Goal: Information Seeking & Learning: Find specific fact

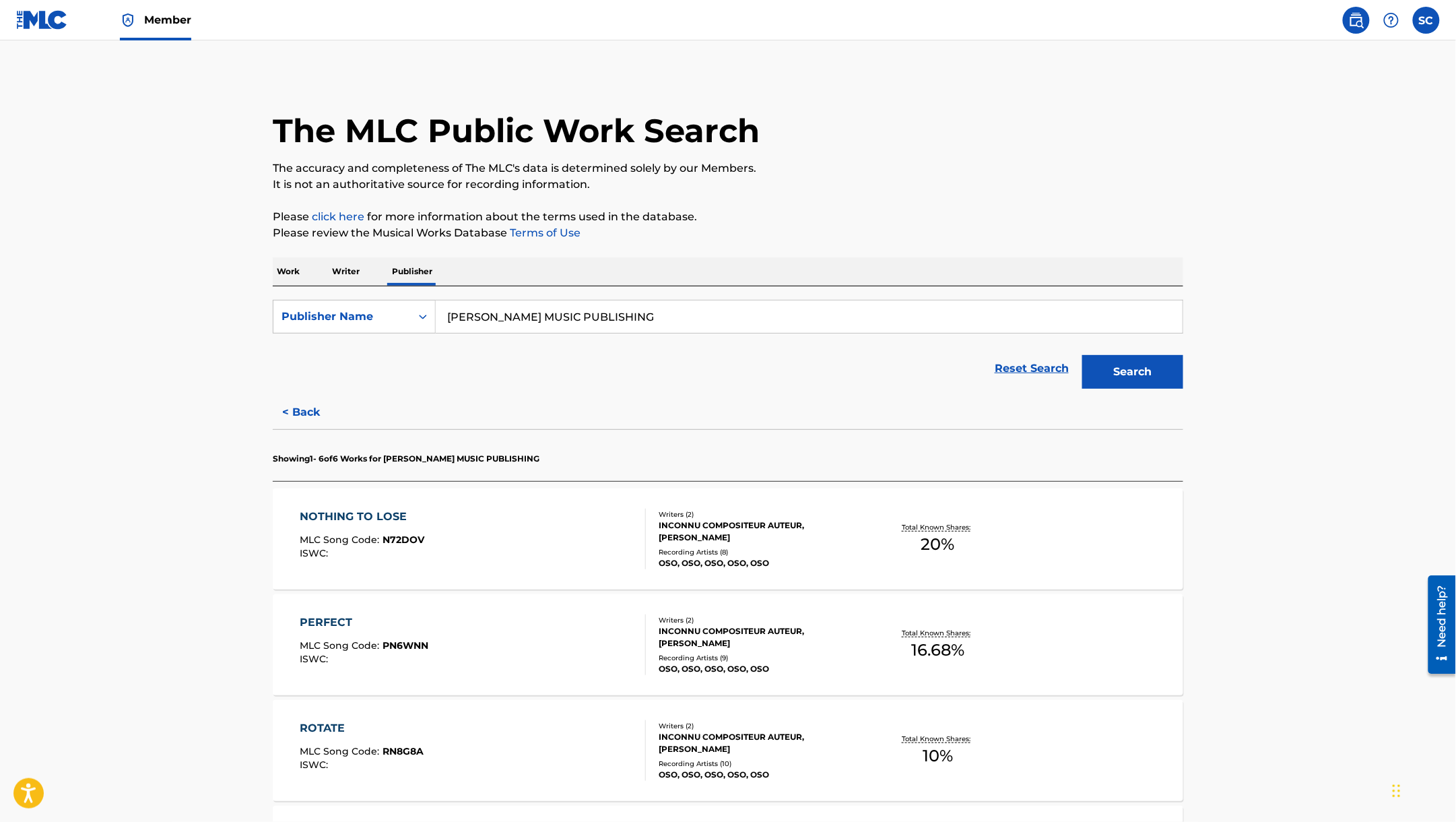
drag, startPoint x: 285, startPoint y: 274, endPoint x: 308, endPoint y: 281, distance: 24.0
click at [285, 274] on p "Work" at bounding box center [288, 271] width 31 height 29
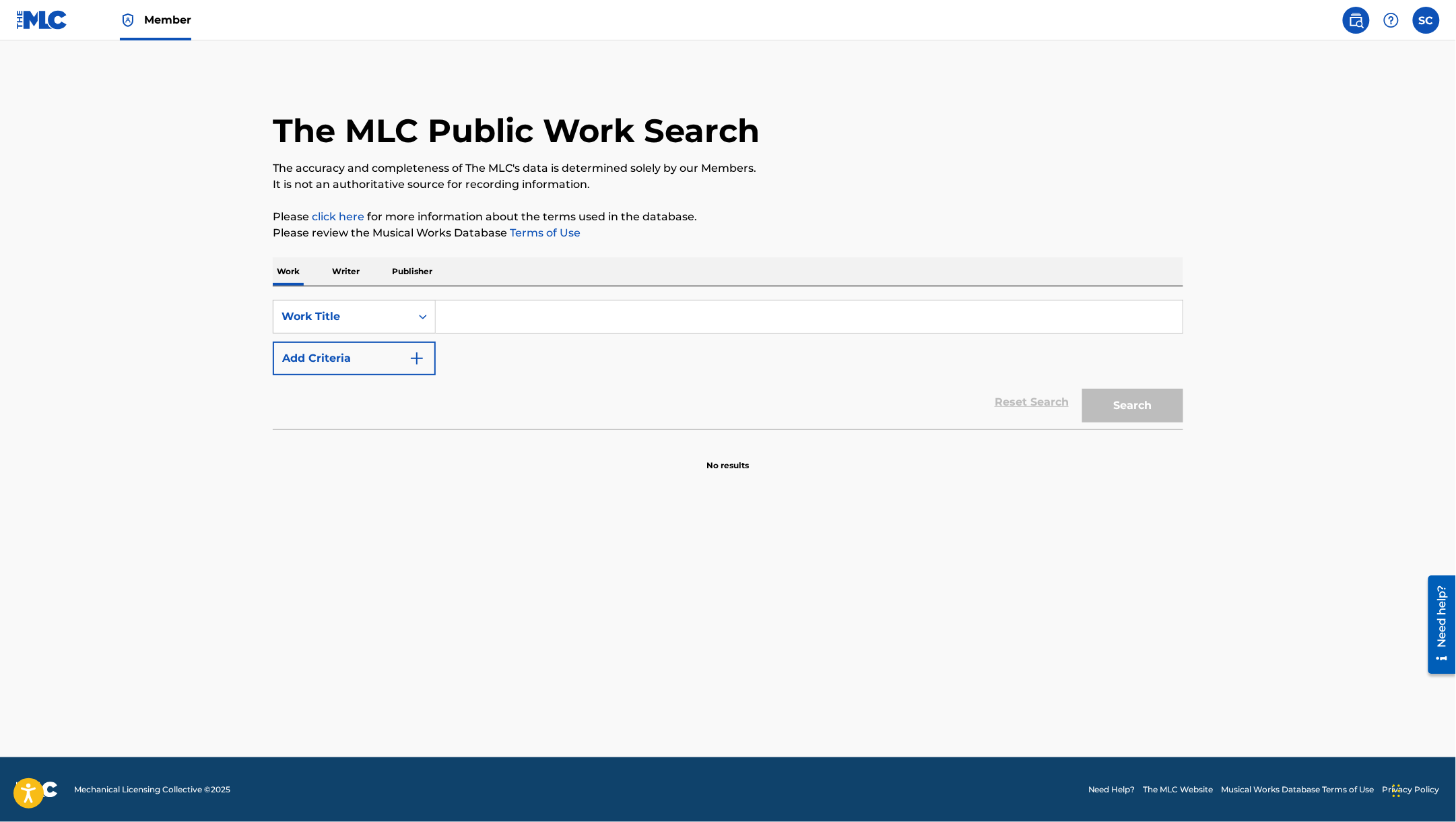
click at [512, 316] on input "Search Form" at bounding box center [809, 317] width 747 height 33
paste input "No Occasion"
type input "No Occasion"
click at [400, 359] on button "Add Criteria" at bounding box center [354, 359] width 163 height 34
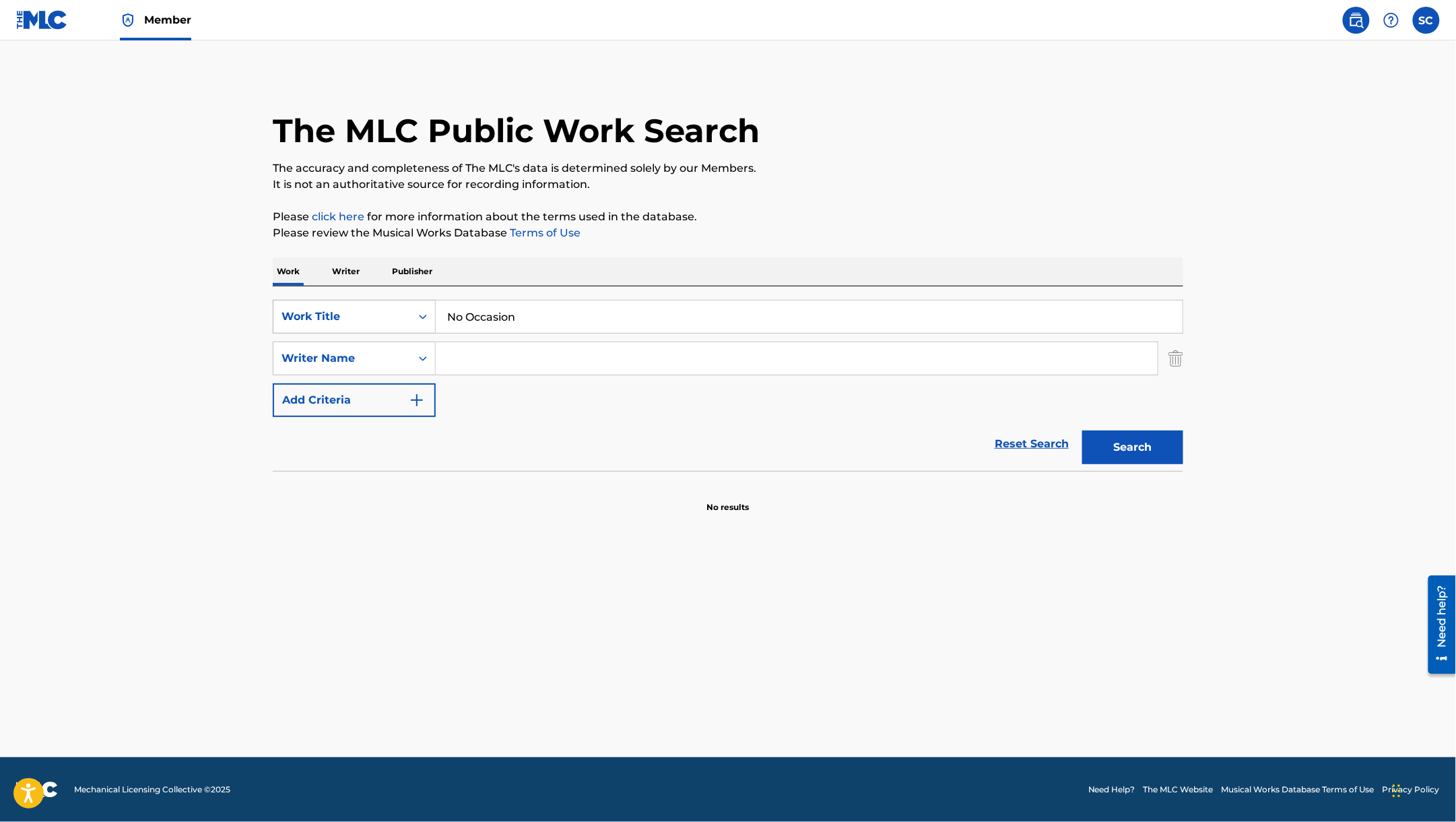
click at [383, 327] on div "Work Title" at bounding box center [343, 317] width 138 height 25
click at [496, 349] on input "Search Form" at bounding box center [797, 359] width 722 height 33
paste input "[PERSON_NAME]"
click at [521, 366] on input "[PERSON_NAME]" at bounding box center [797, 359] width 722 height 33
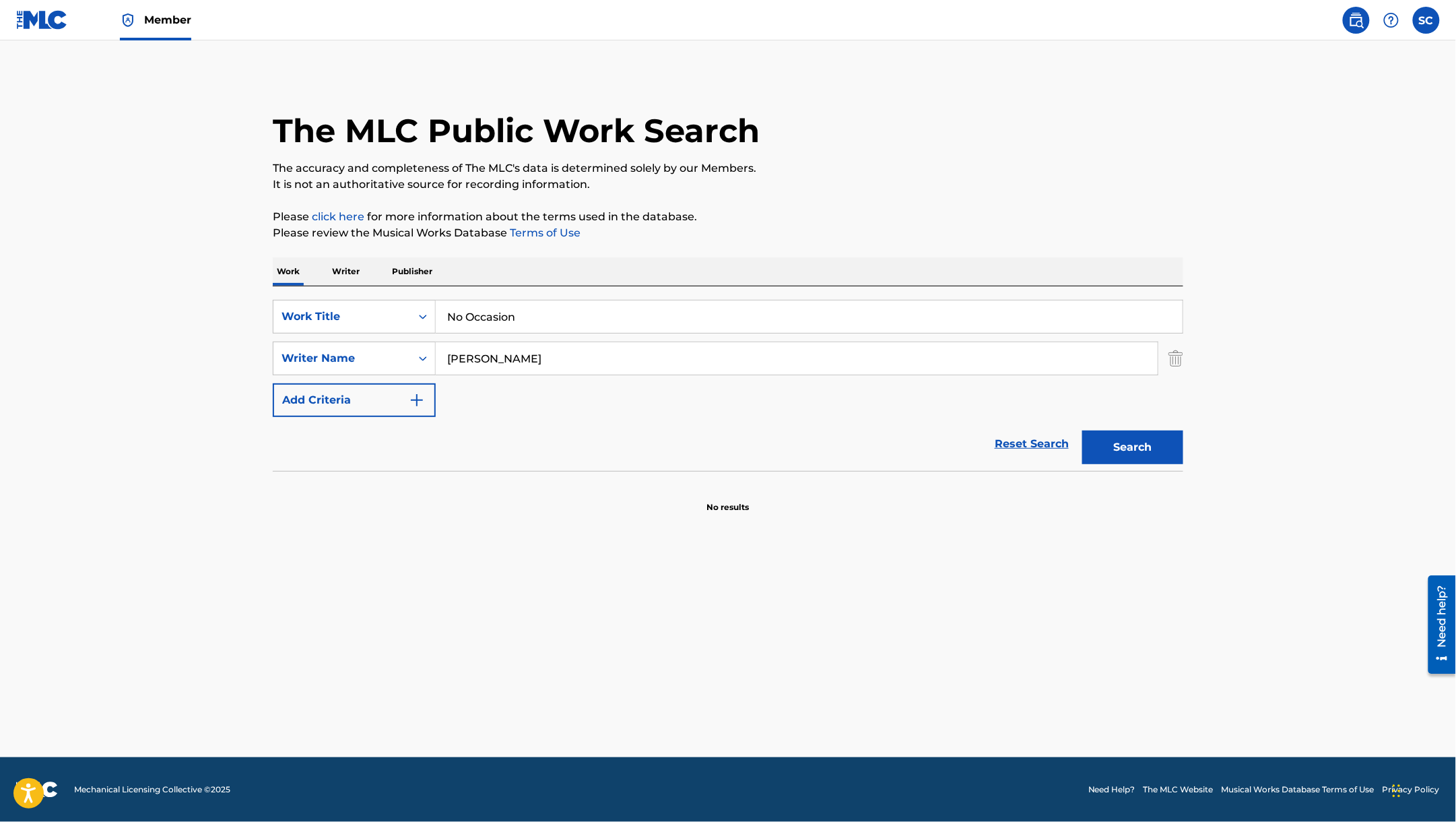
type input "[PERSON_NAME]"
click at [1082, 431] on button "Search" at bounding box center [1133, 448] width 101 height 34
click at [560, 348] on input "[PERSON_NAME]" at bounding box center [797, 359] width 722 height 33
drag, startPoint x: 567, startPoint y: 350, endPoint x: 291, endPoint y: 372, distance: 276.9
click at [291, 372] on div "SearchWithCriteria030ab5d3-9926-47ca-8b70-3358a5fc51b1 Writer Name [PERSON_NAME]" at bounding box center [728, 359] width 911 height 34
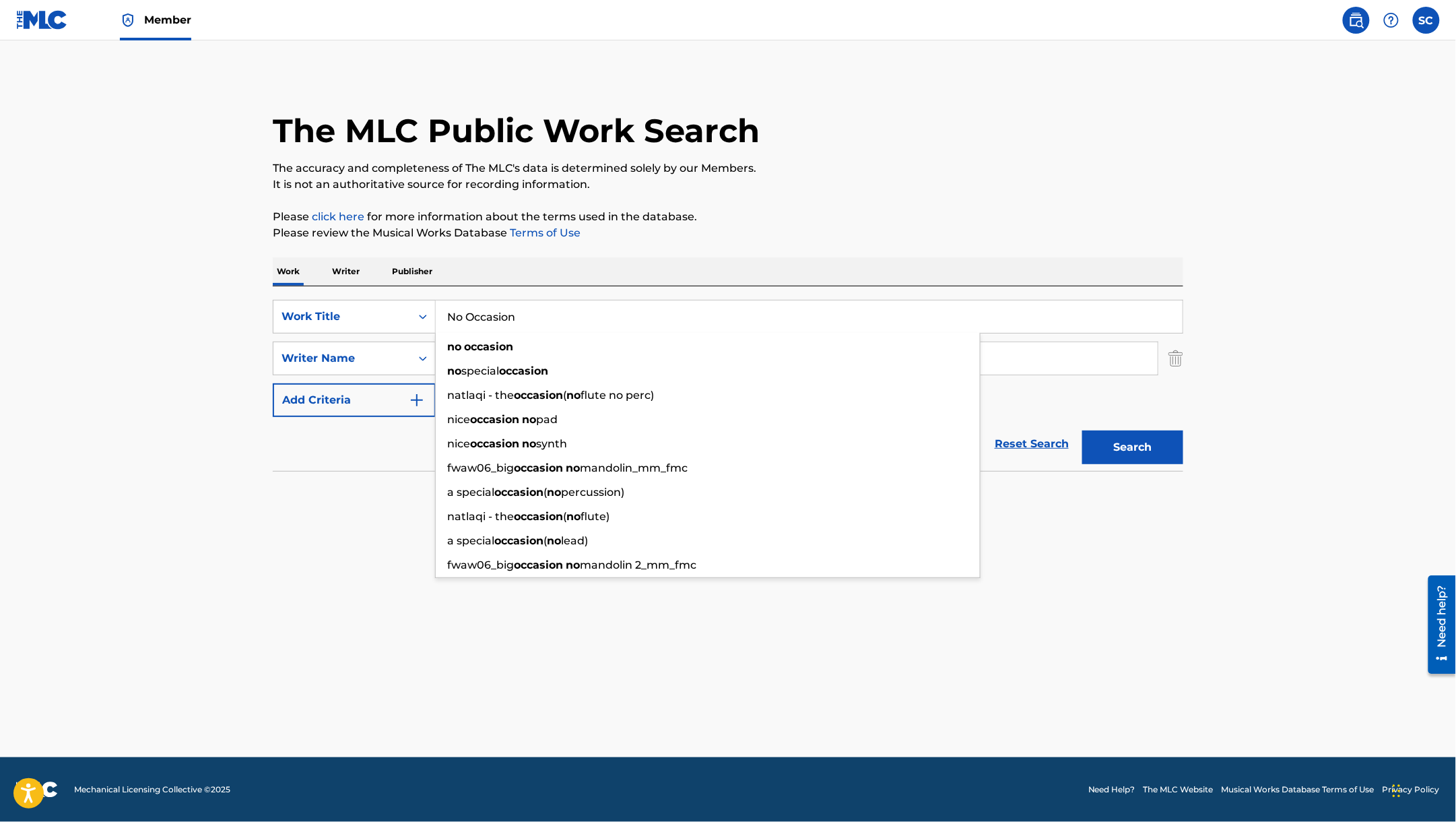
drag, startPoint x: 540, startPoint y: 307, endPoint x: 612, endPoint y: 67, distance: 250.6
click at [300, 280] on div "Work Writer Publisher SearchWithCriteria8af60410-f7c0-4774-a178-3b0de6ed3a39 Wo…" at bounding box center [728, 385] width 911 height 256
paste input "[PERSON_NAME]"
type input "[PERSON_NAME]"
click at [1082, 431] on button "Search" at bounding box center [1133, 448] width 101 height 34
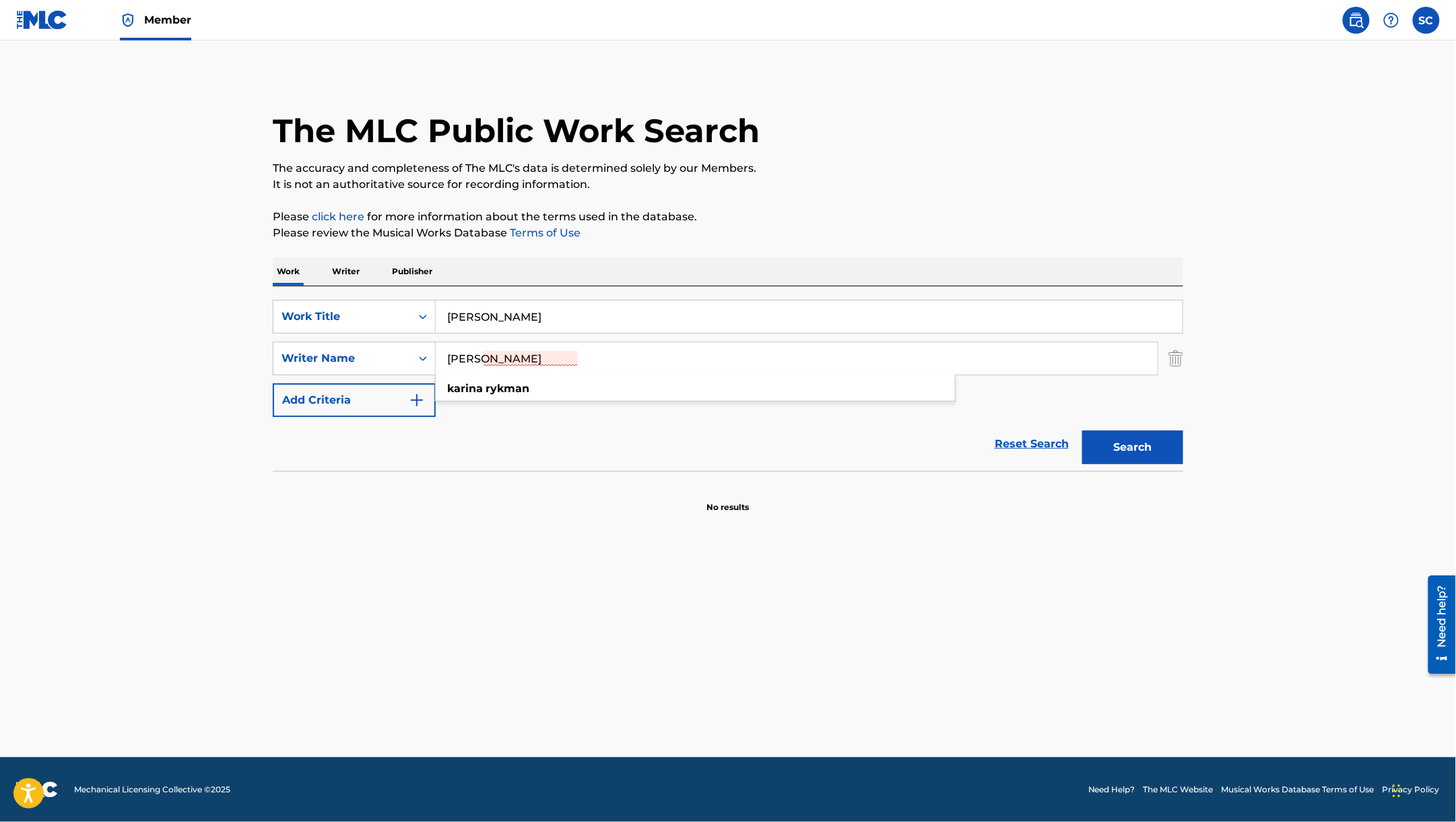
drag, startPoint x: 573, startPoint y: 364, endPoint x: 521, endPoint y: 363, distance: 52.0
click at [521, 363] on input "[PERSON_NAME]" at bounding box center [797, 359] width 722 height 33
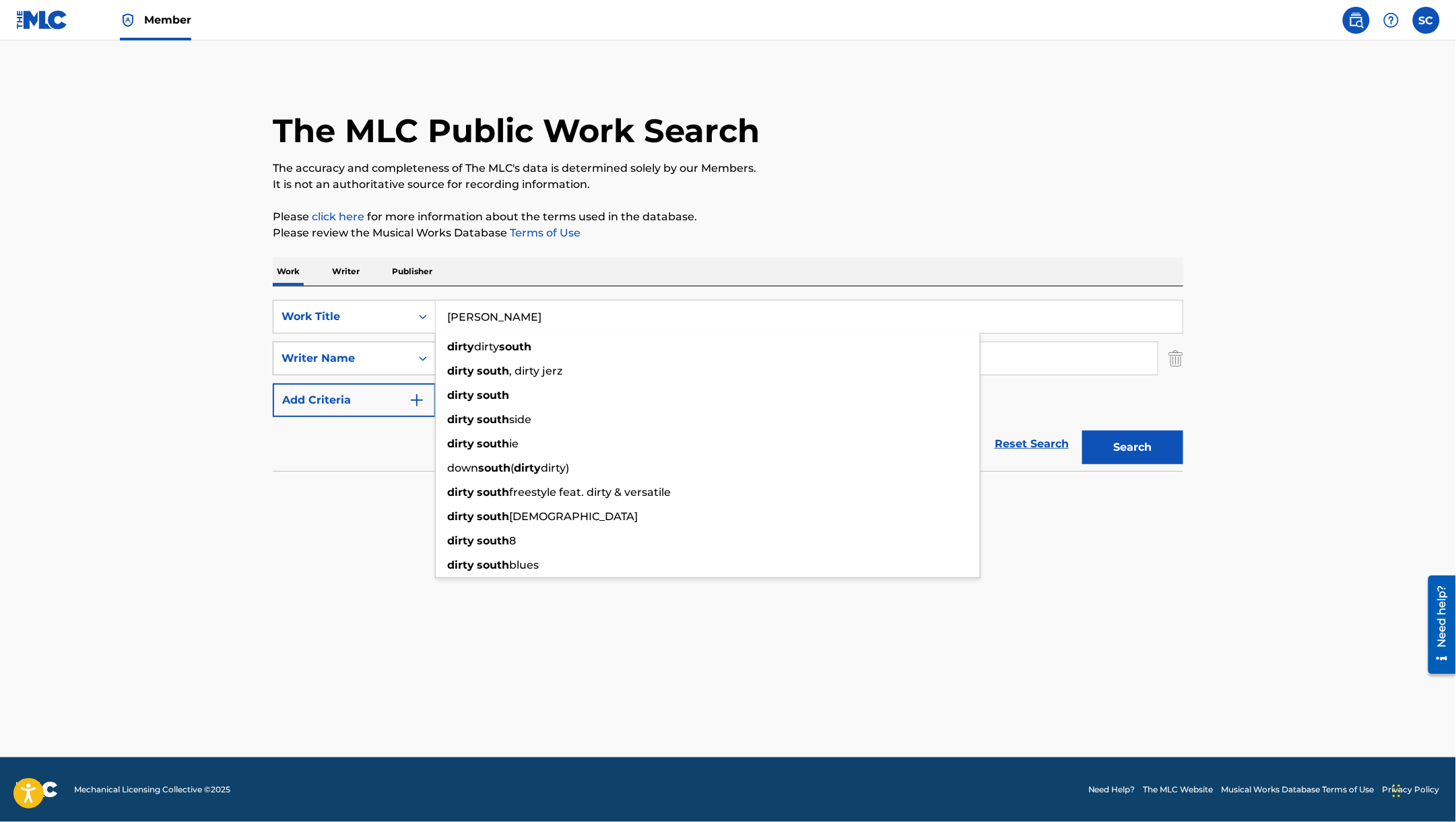
drag, startPoint x: 522, startPoint y: 323, endPoint x: 301, endPoint y: 345, distance: 222.1
click at [302, 343] on div "SearchWithCriteria8af60410-f7c0-4774-a178-3b0de6ed3a39 Work Title [PERSON_NAME]…" at bounding box center [728, 359] width 911 height 118
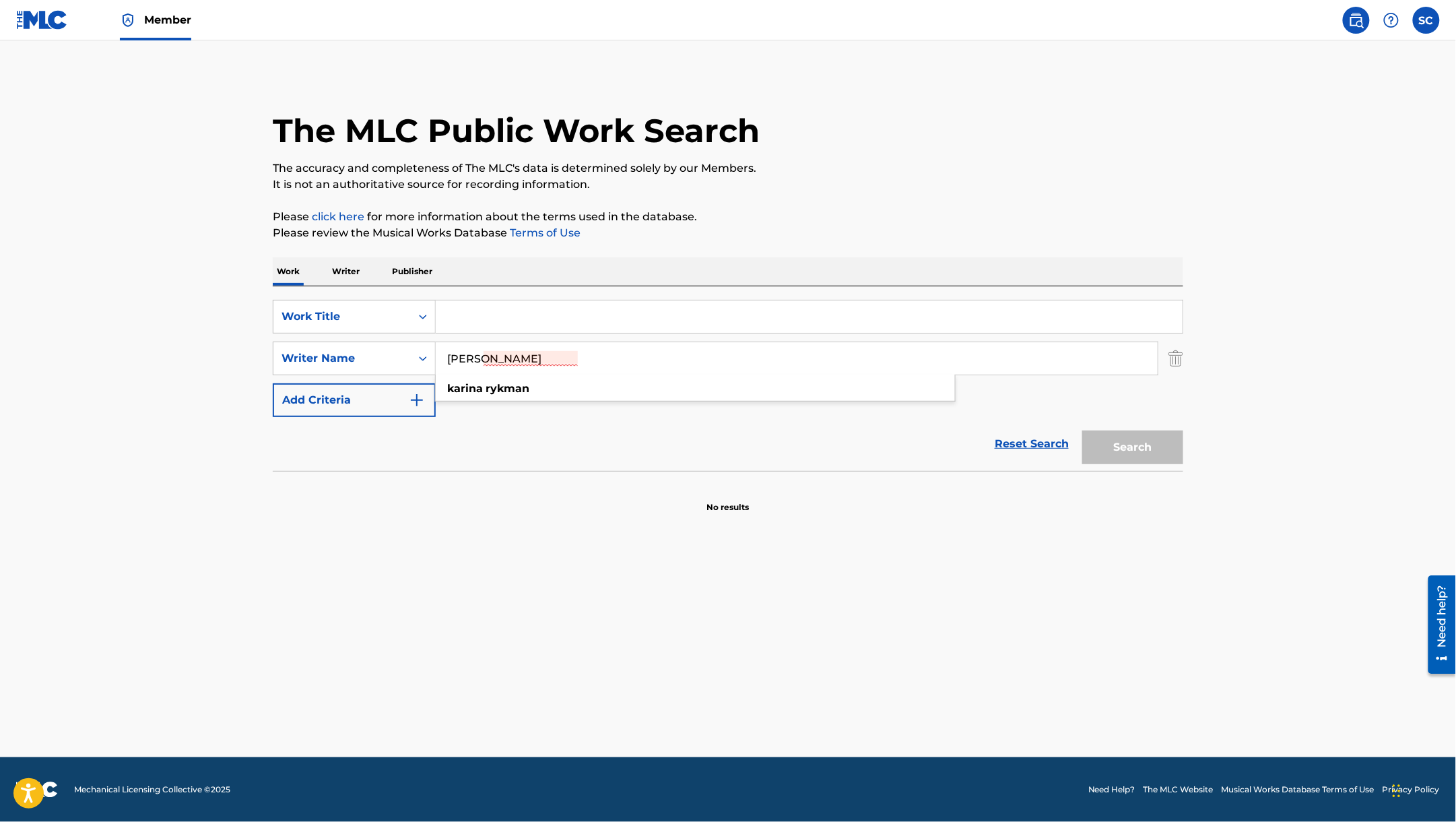
click at [572, 356] on input "[PERSON_NAME]" at bounding box center [797, 359] width 722 height 33
click at [567, 356] on input "[PERSON_NAME]" at bounding box center [797, 359] width 722 height 33
click at [495, 396] on div "[PERSON_NAME]" at bounding box center [695, 388] width 519 height 24
type input "[PERSON_NAME]"
drag, startPoint x: 556, startPoint y: 356, endPoint x: 343, endPoint y: 383, distance: 214.7
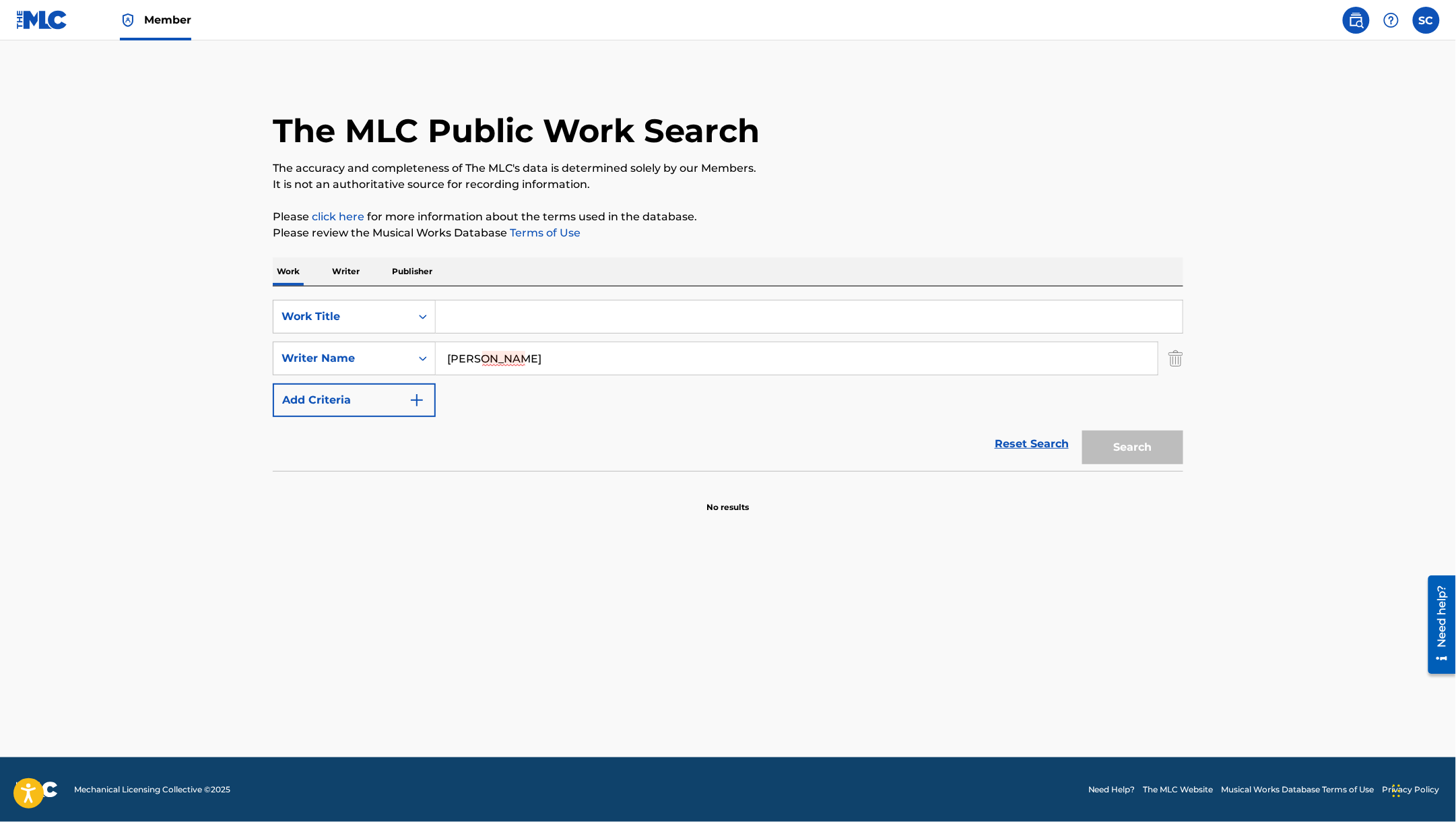
click at [345, 383] on div "SearchWithCriteria8af60410-f7c0-4774-a178-3b0de6ed3a39 Work Title SearchWithCri…" at bounding box center [728, 359] width 911 height 118
click at [338, 275] on p "Writer" at bounding box center [346, 271] width 36 height 29
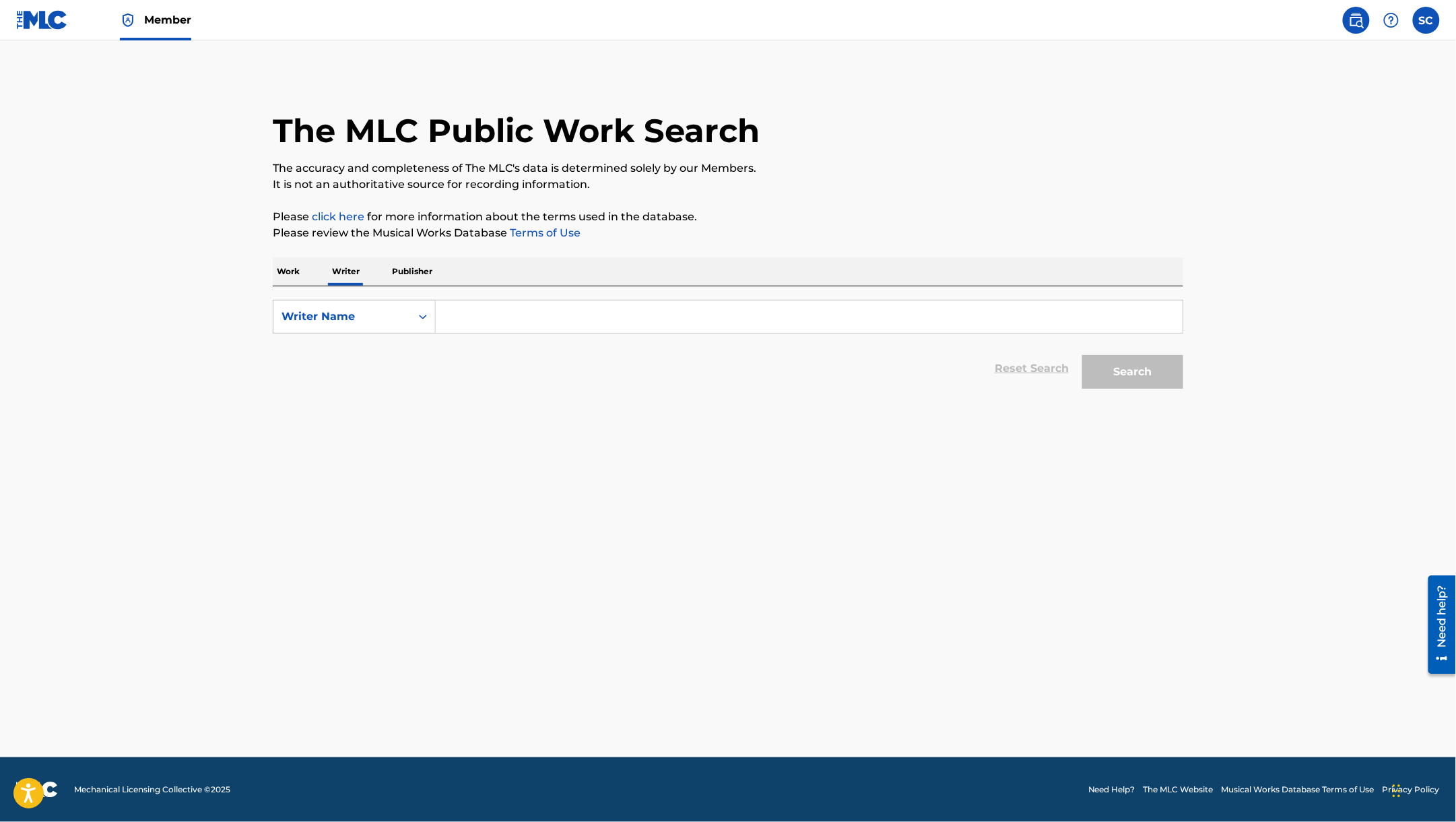
click at [542, 308] on input "Search Form" at bounding box center [809, 317] width 747 height 33
paste input "[PERSON_NAME]"
type input "[PERSON_NAME]"
click at [1082, 355] on button "Search" at bounding box center [1133, 372] width 101 height 34
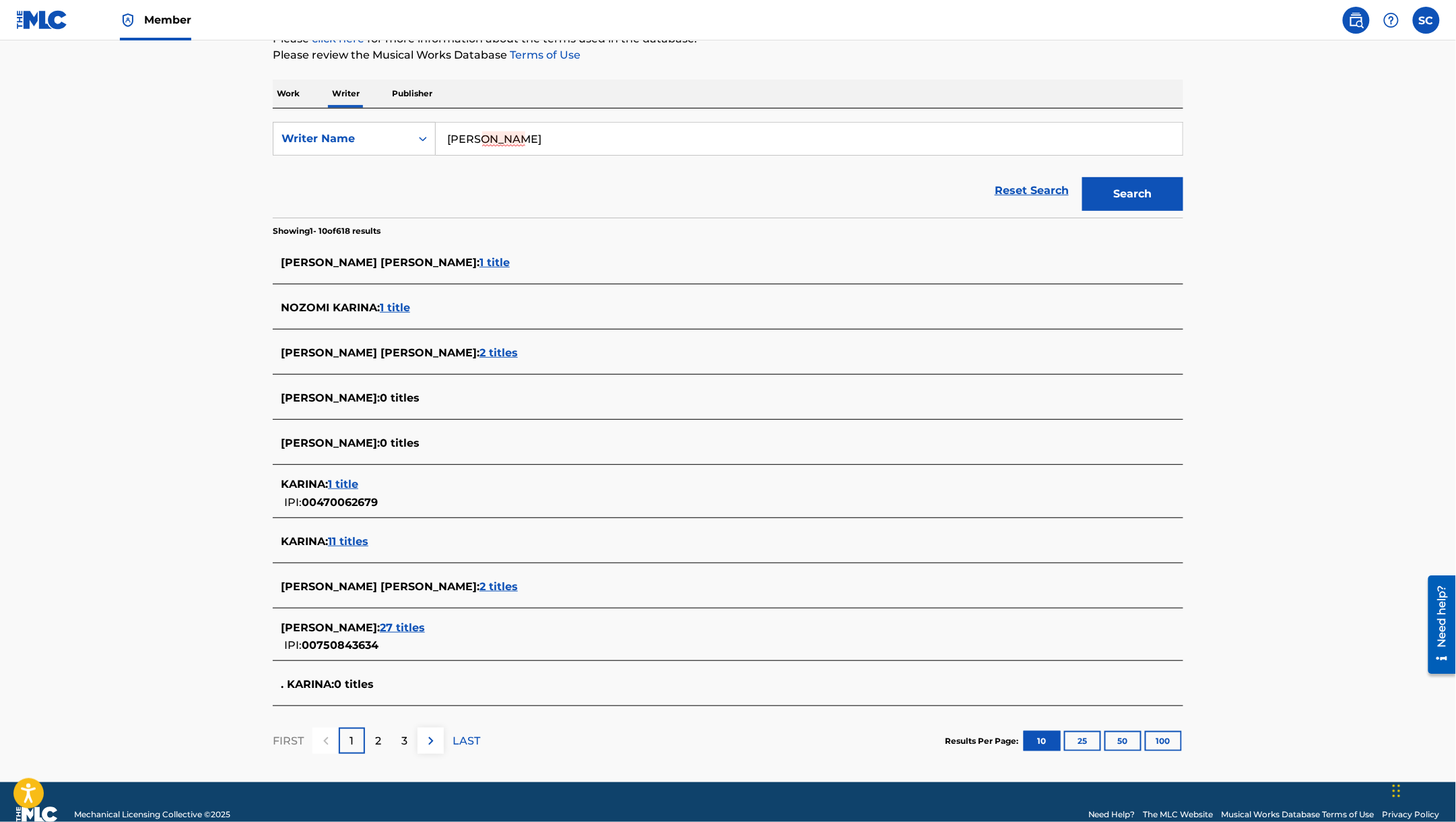
scroll to position [179, 0]
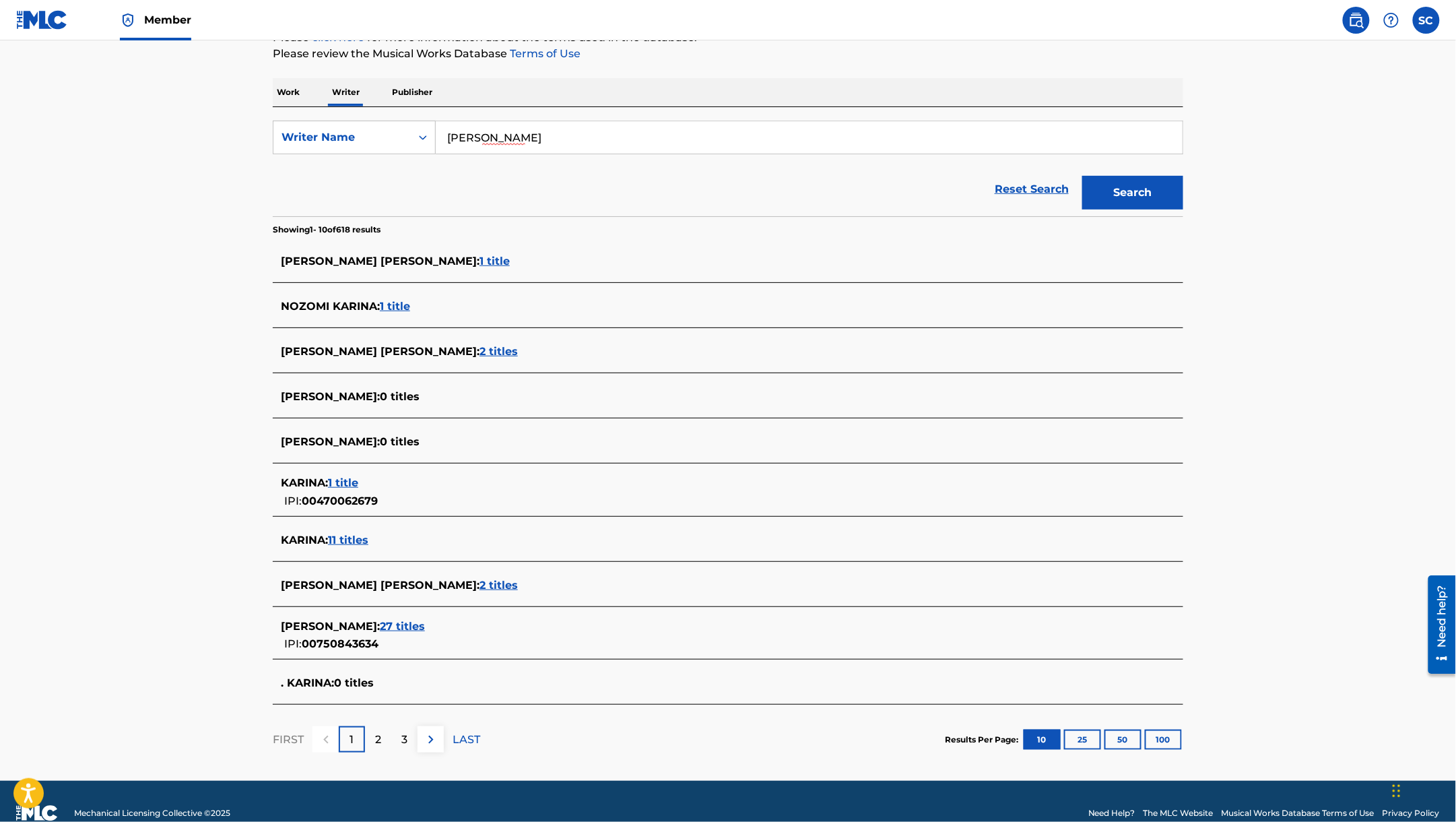
click at [1386, 620] on main "The MLC Public Work Search The accuracy and completeness of The MLC's data is d…" at bounding box center [728, 321] width 1456 height 919
click at [424, 620] on span "27 titles" at bounding box center [402, 626] width 45 height 13
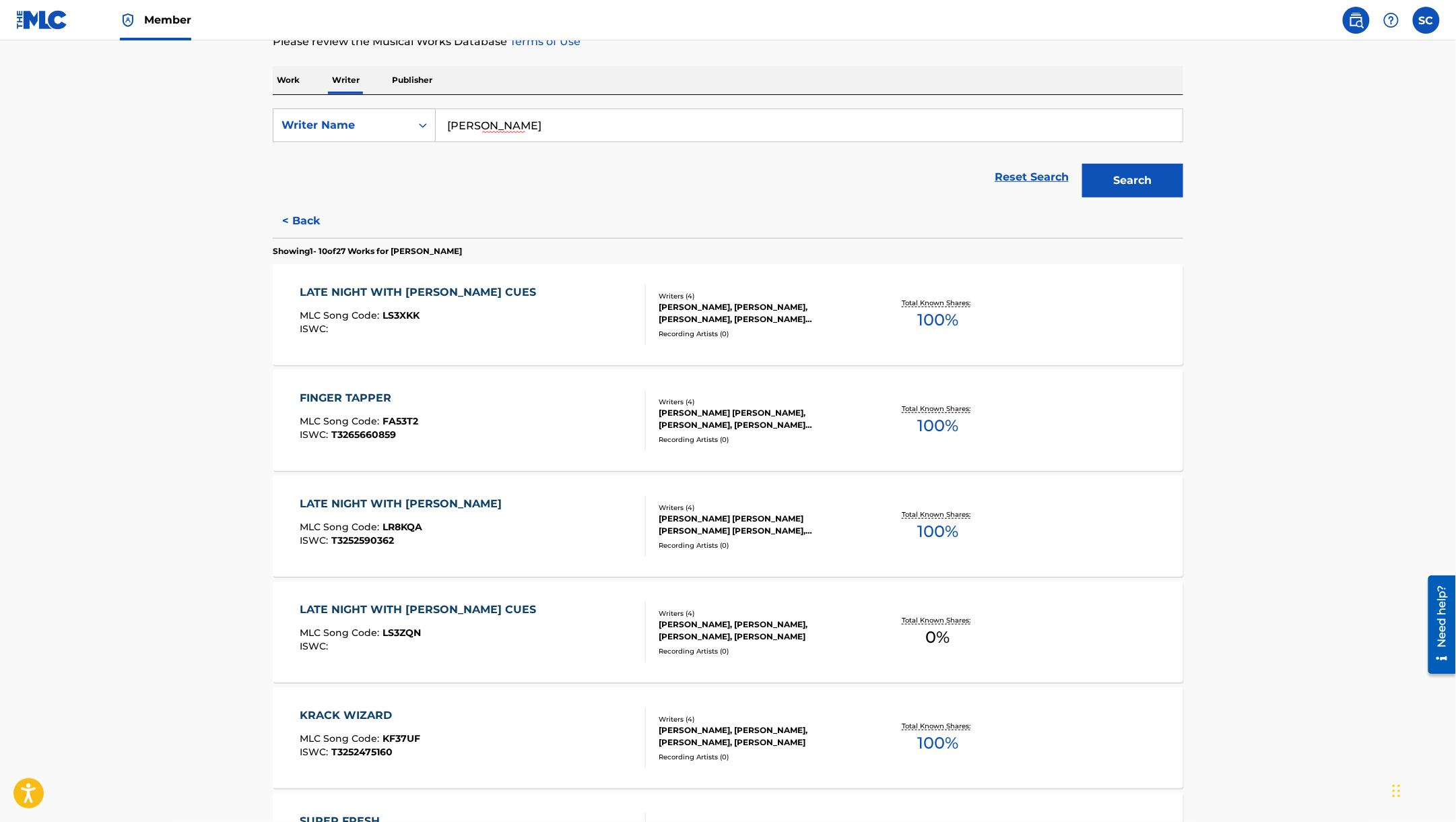
scroll to position [270, 0]
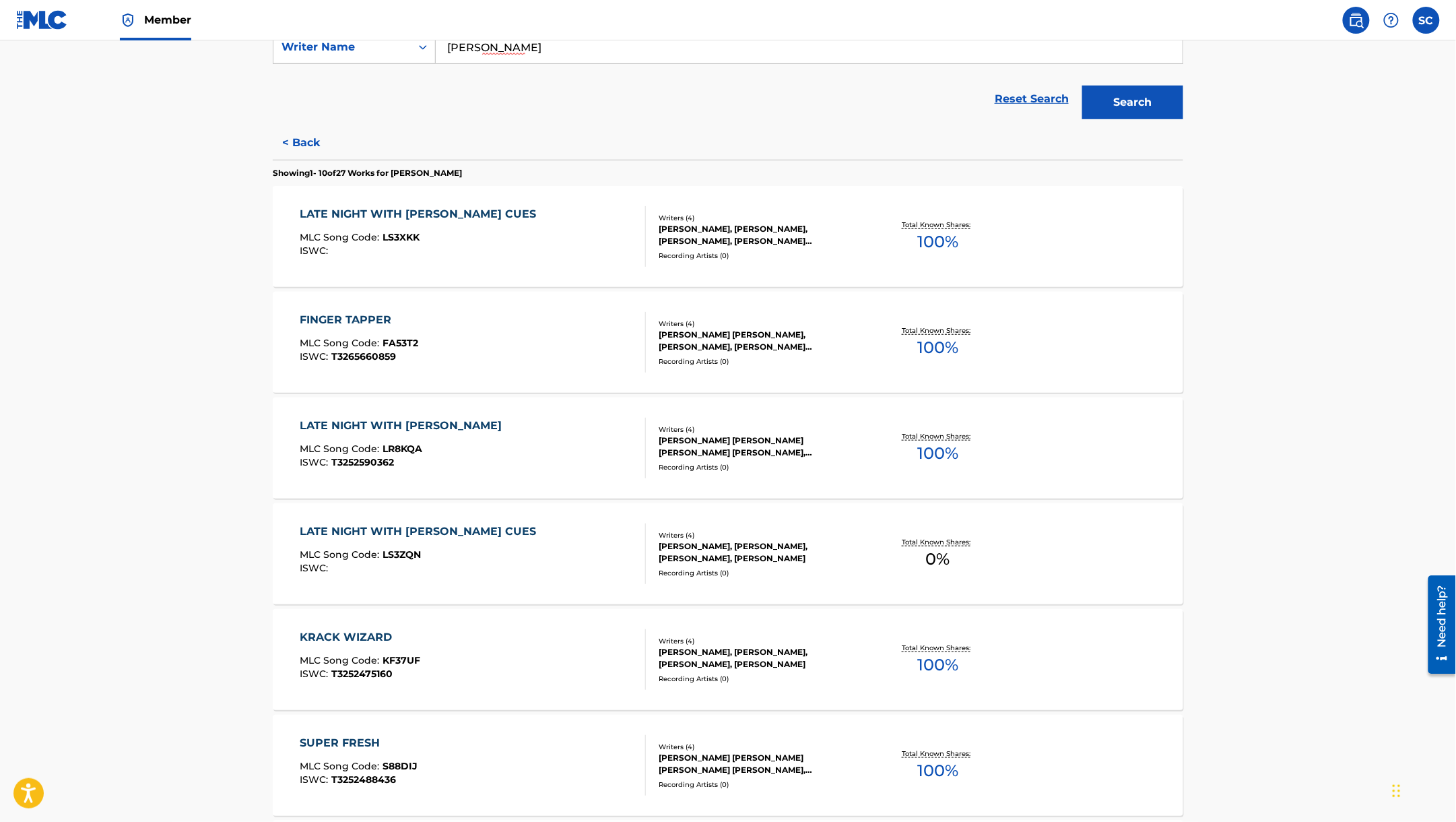
click at [1391, 241] on main "The MLC Public Work Search The accuracy and completeness of The MLC's data is d…" at bounding box center [728, 542] width 1456 height 1544
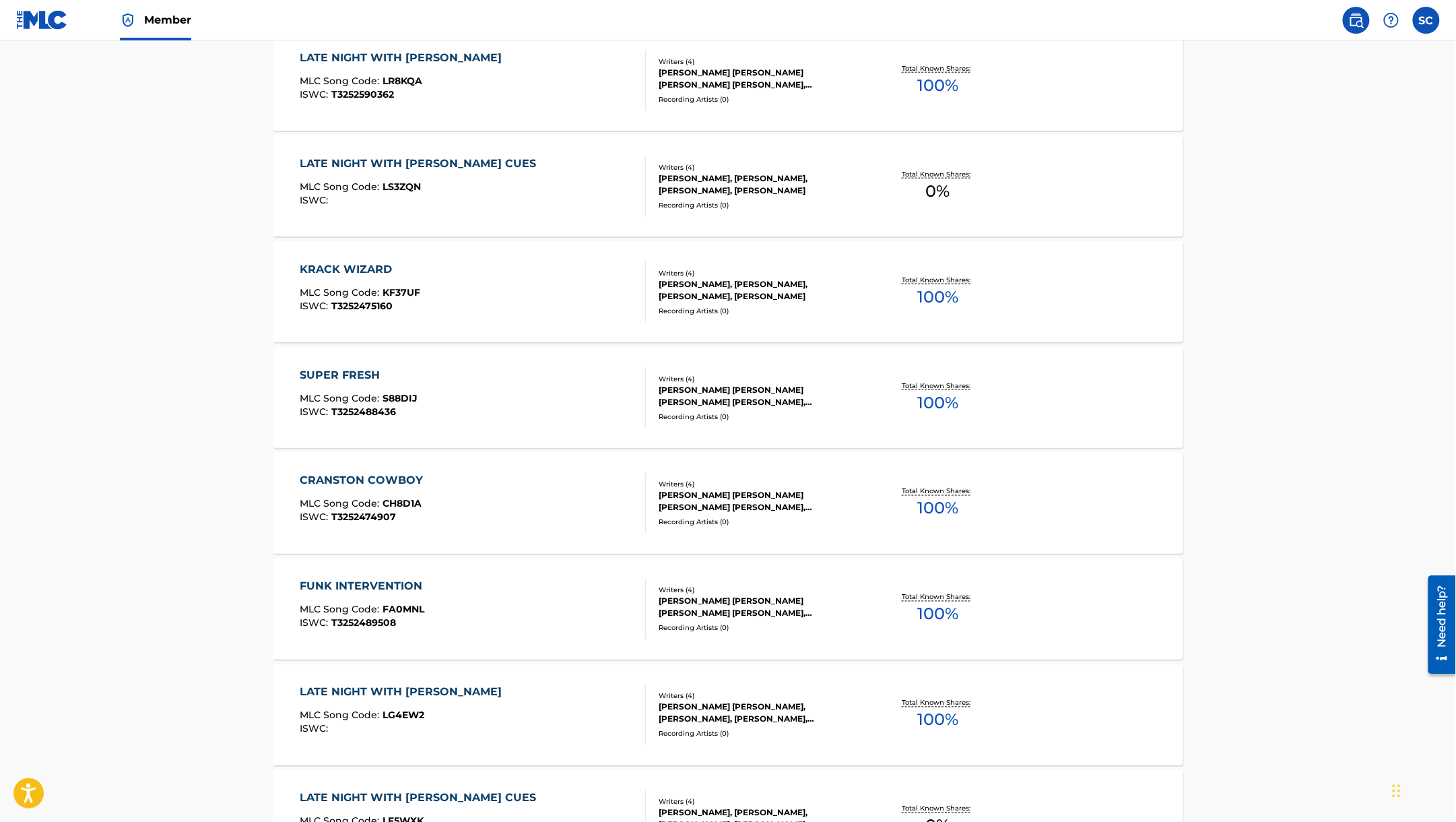
scroll to position [828, 0]
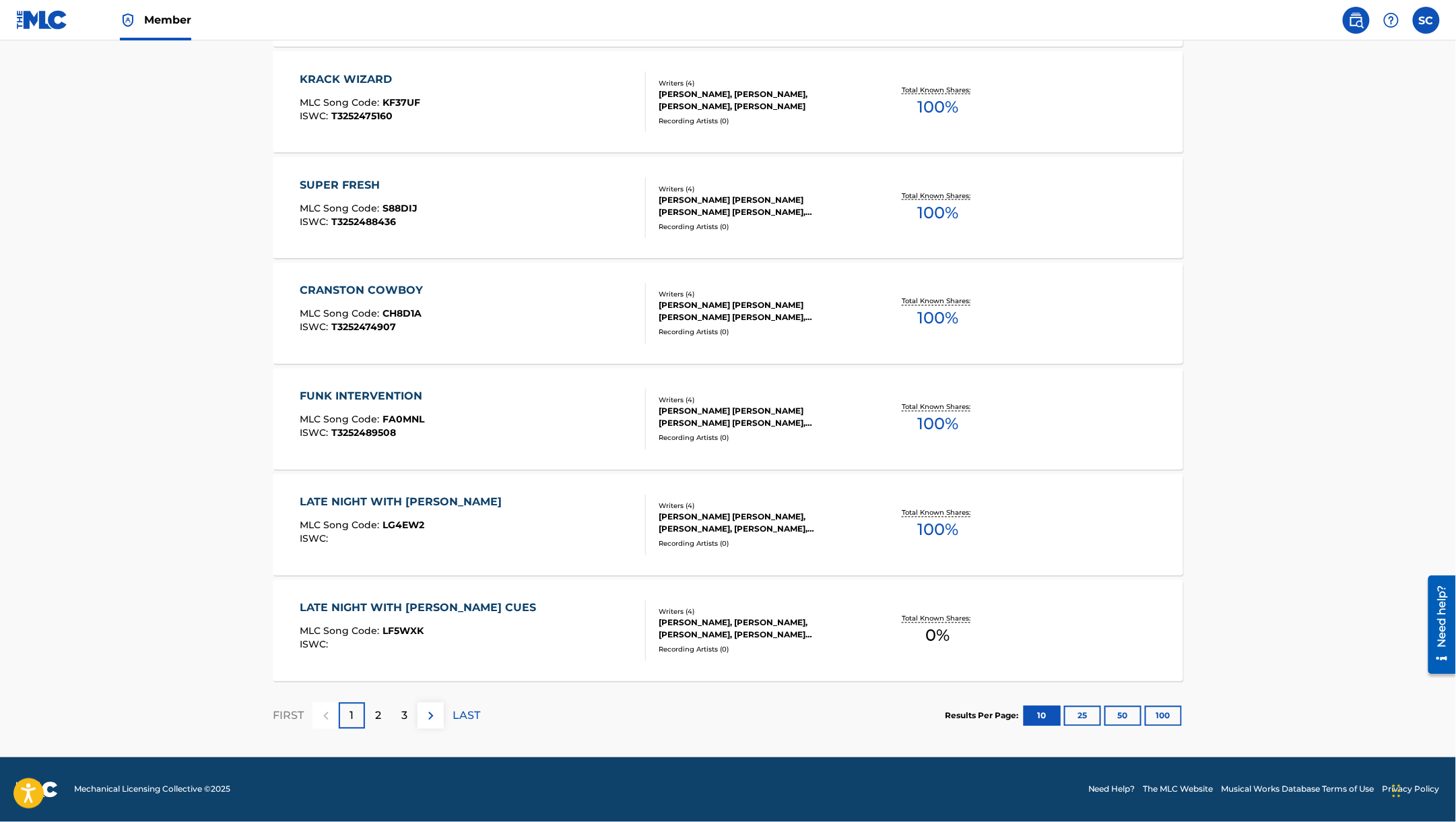
click at [1122, 713] on button "50" at bounding box center [1123, 716] width 37 height 20
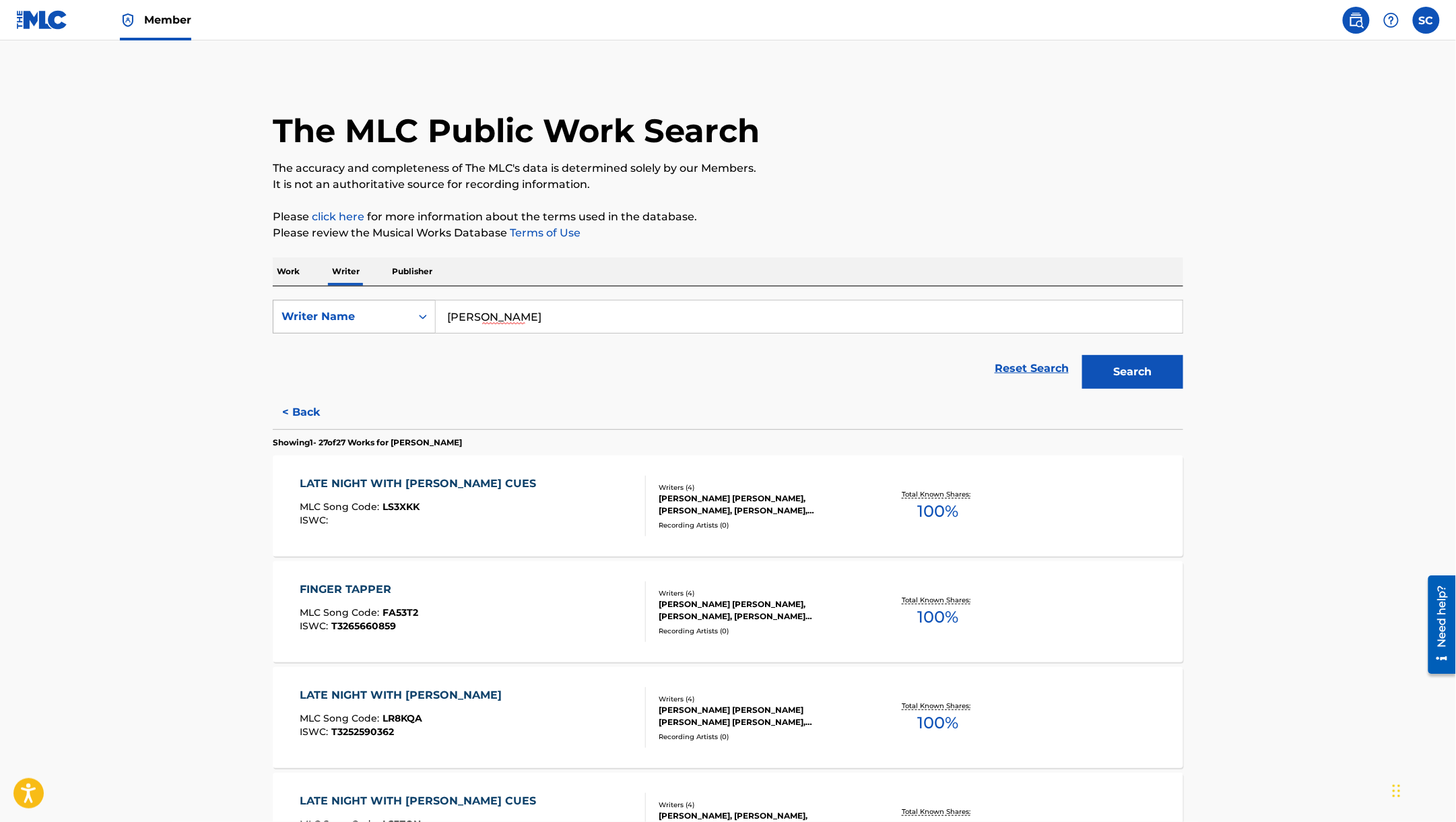
click at [385, 326] on div "Writer Name" at bounding box center [343, 317] width 138 height 25
click at [286, 268] on p "Work" at bounding box center [288, 271] width 31 height 29
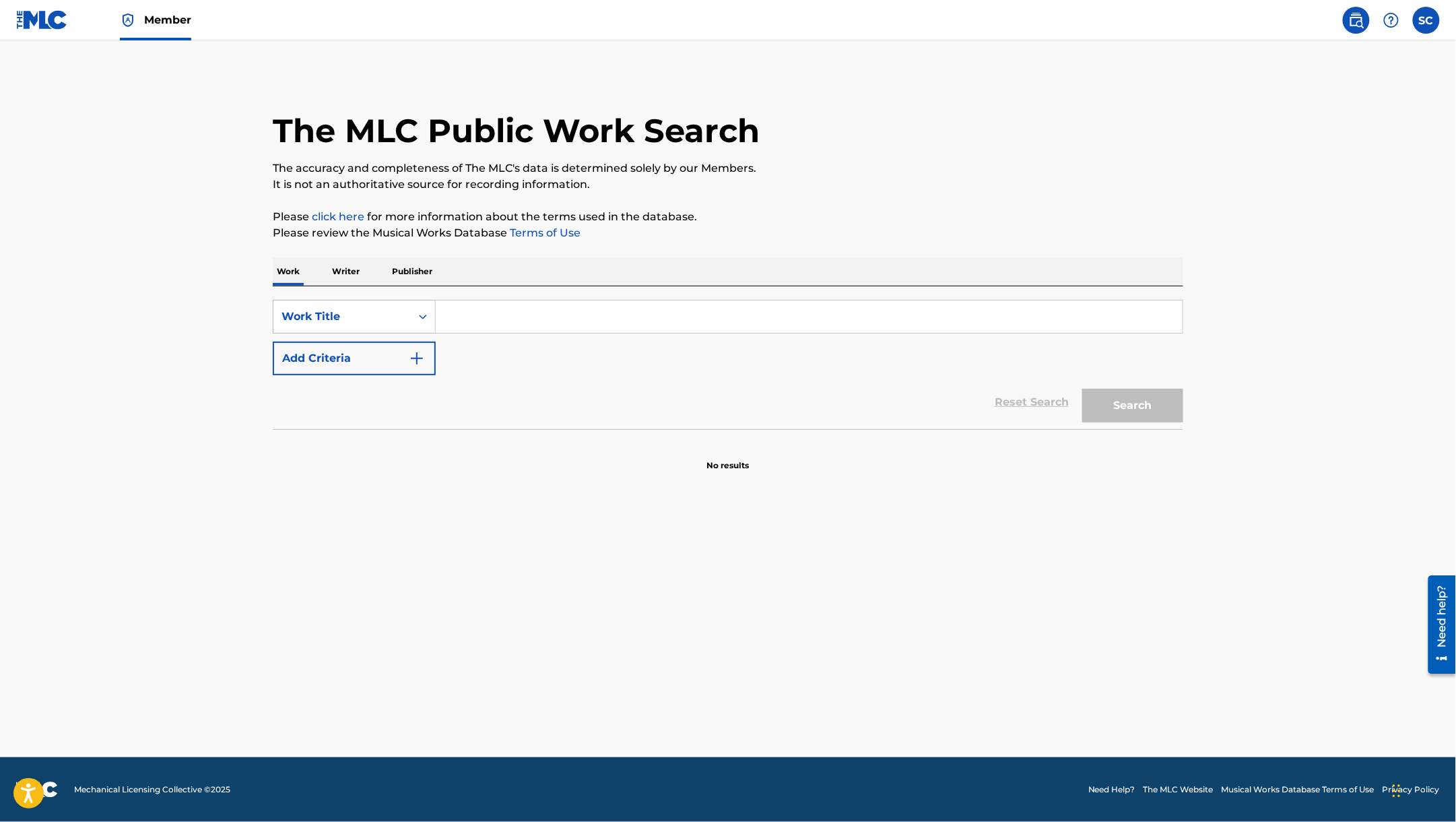
click at [400, 318] on div "Work Title" at bounding box center [342, 316] width 121 height 16
click at [322, 377] on div "ISWC" at bounding box center [354, 384] width 162 height 34
click at [528, 322] on input "Search Form" at bounding box center [809, 317] width 747 height 33
paste input "T3257941923"
type input "T3257941923"
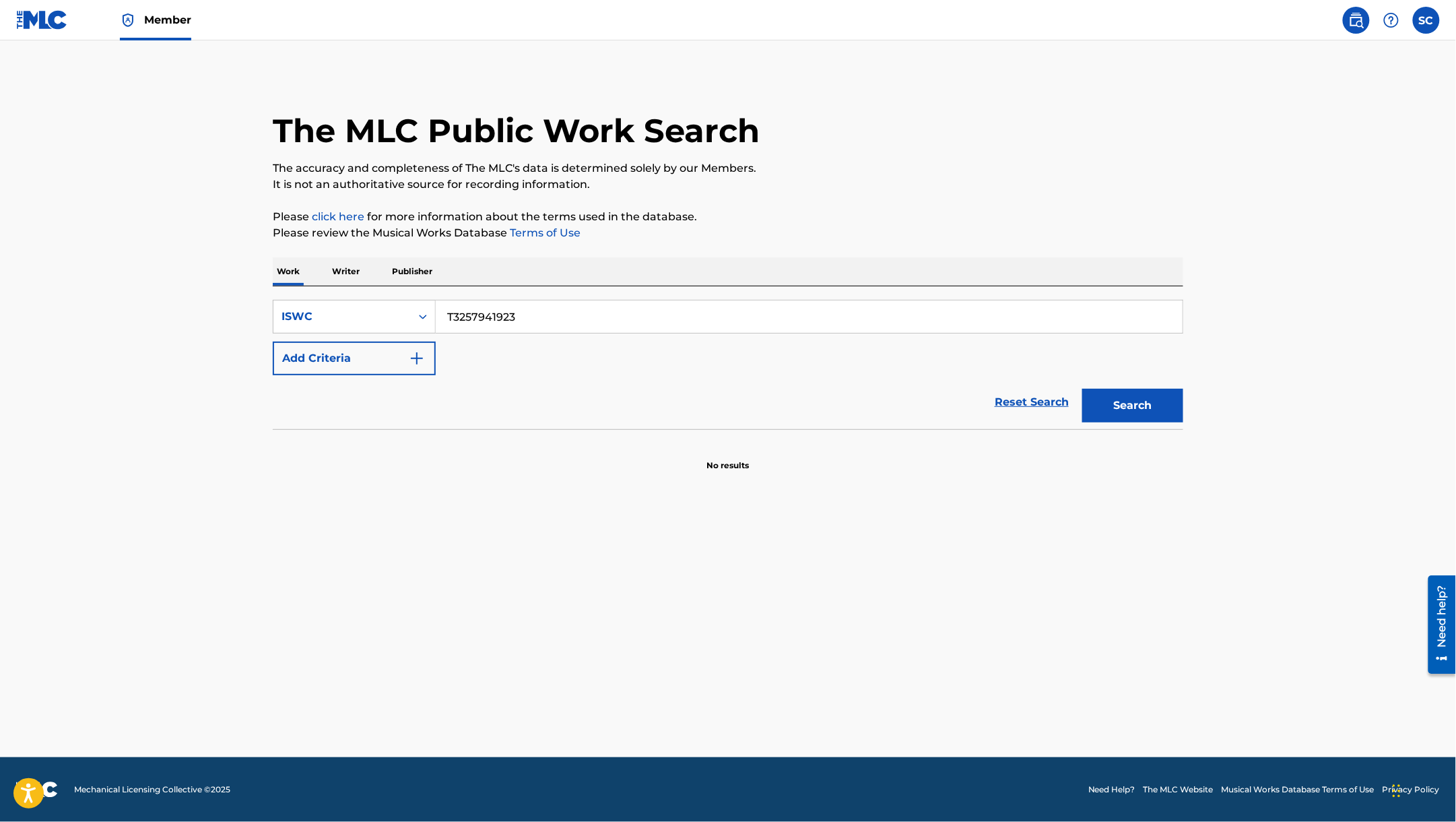
click at [1082, 389] on button "Search" at bounding box center [1133, 406] width 101 height 34
click at [1436, 206] on main "The MLC Public Work Search The accuracy and completeness of The MLC's data is d…" at bounding box center [728, 399] width 1456 height 717
